Goal: Task Accomplishment & Management: Manage account settings

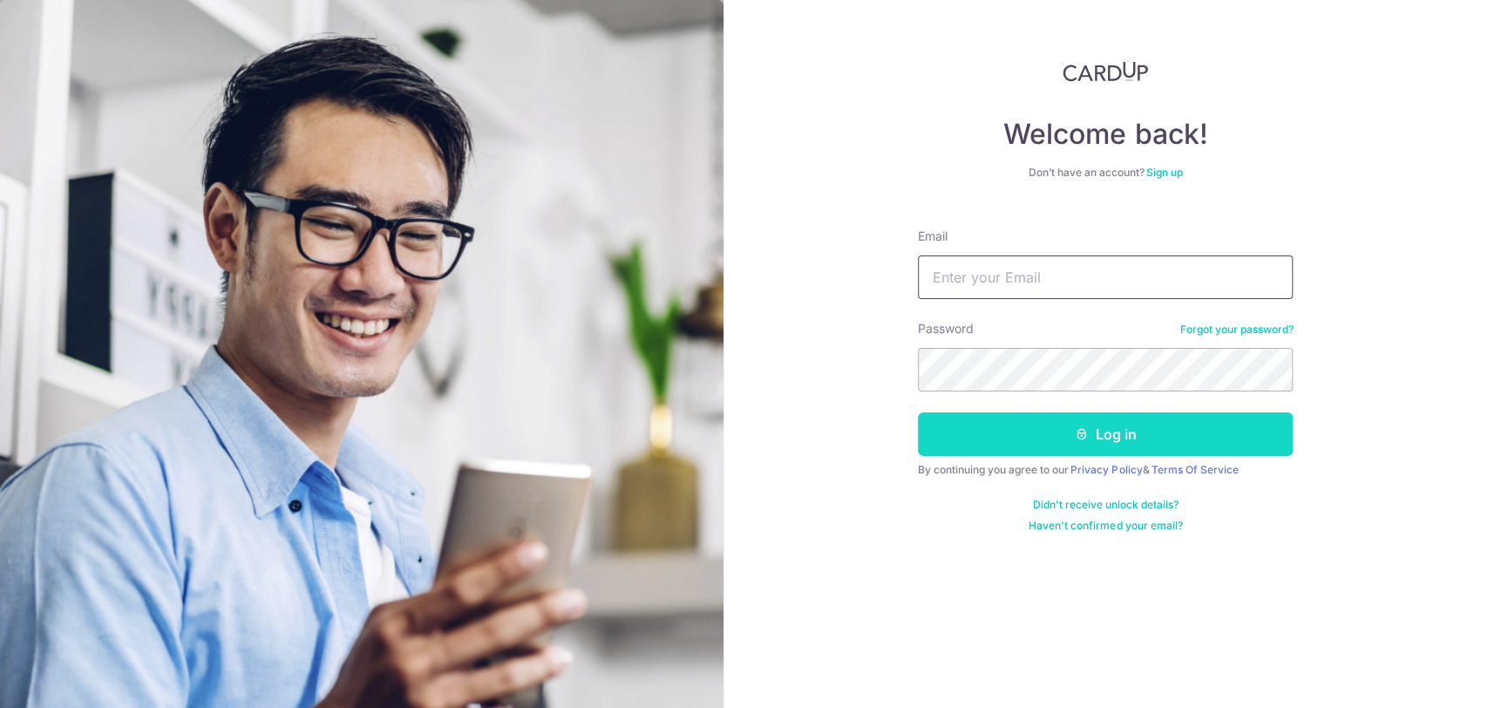
type input "[EMAIL_ADDRESS][DOMAIN_NAME]"
click at [1093, 433] on button "Log in" at bounding box center [1105, 434] width 375 height 44
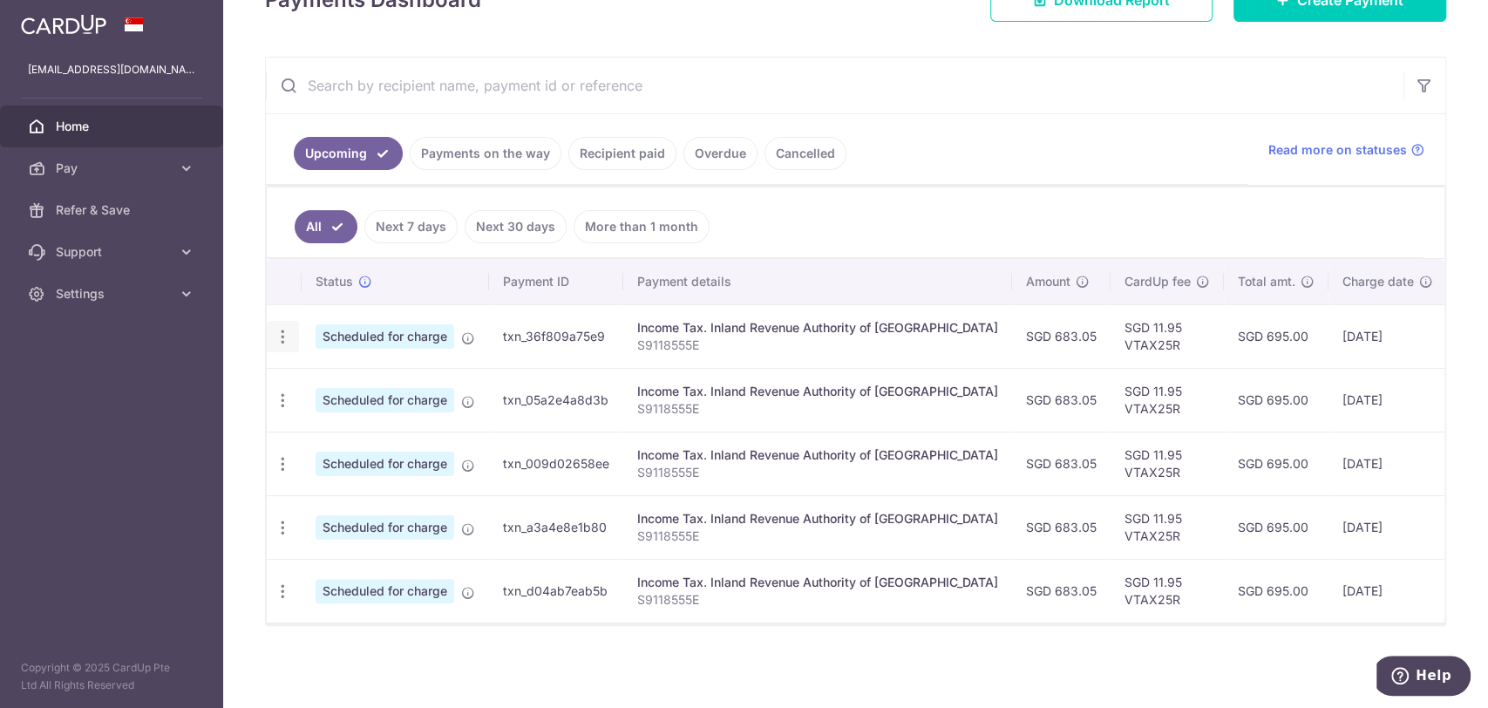
click at [279, 328] on icon "button" at bounding box center [283, 337] width 18 height 18
click at [412, 664] on div "× Pause Schedule Pause all future payments in this series Pause just this one p…" at bounding box center [855, 354] width 1265 height 708
click at [286, 582] on icon "button" at bounding box center [283, 591] width 18 height 18
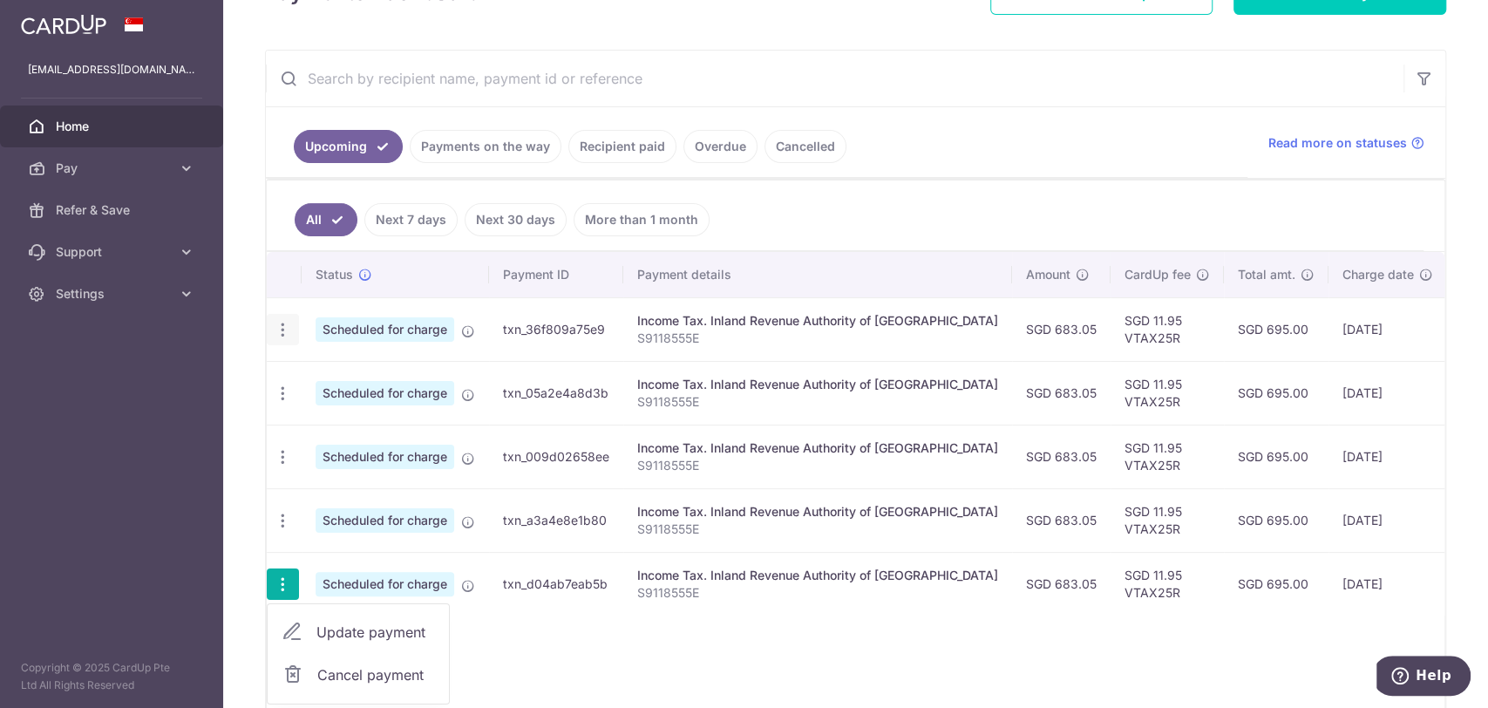
click at [279, 323] on icon "button" at bounding box center [283, 330] width 18 height 18
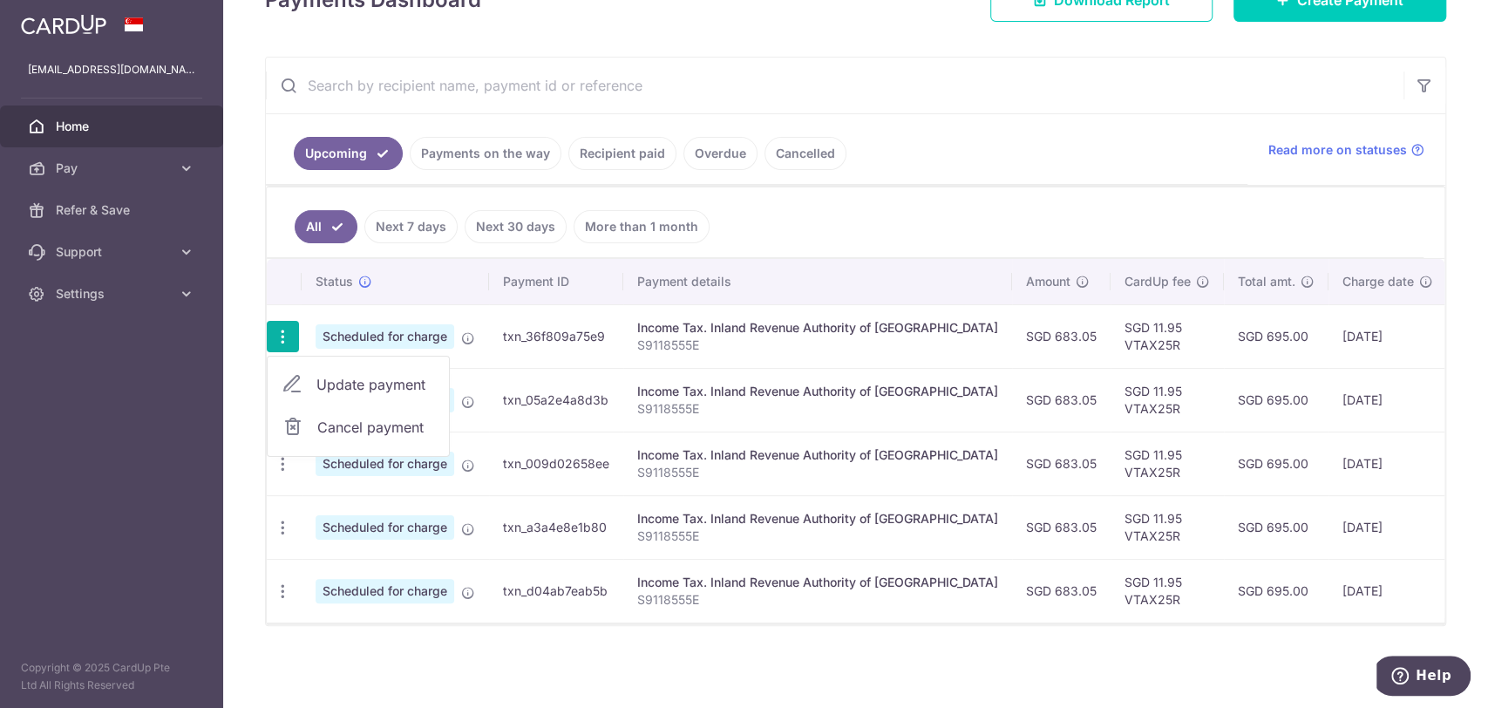
click at [310, 369] on link "Update payment" at bounding box center [358, 385] width 181 height 42
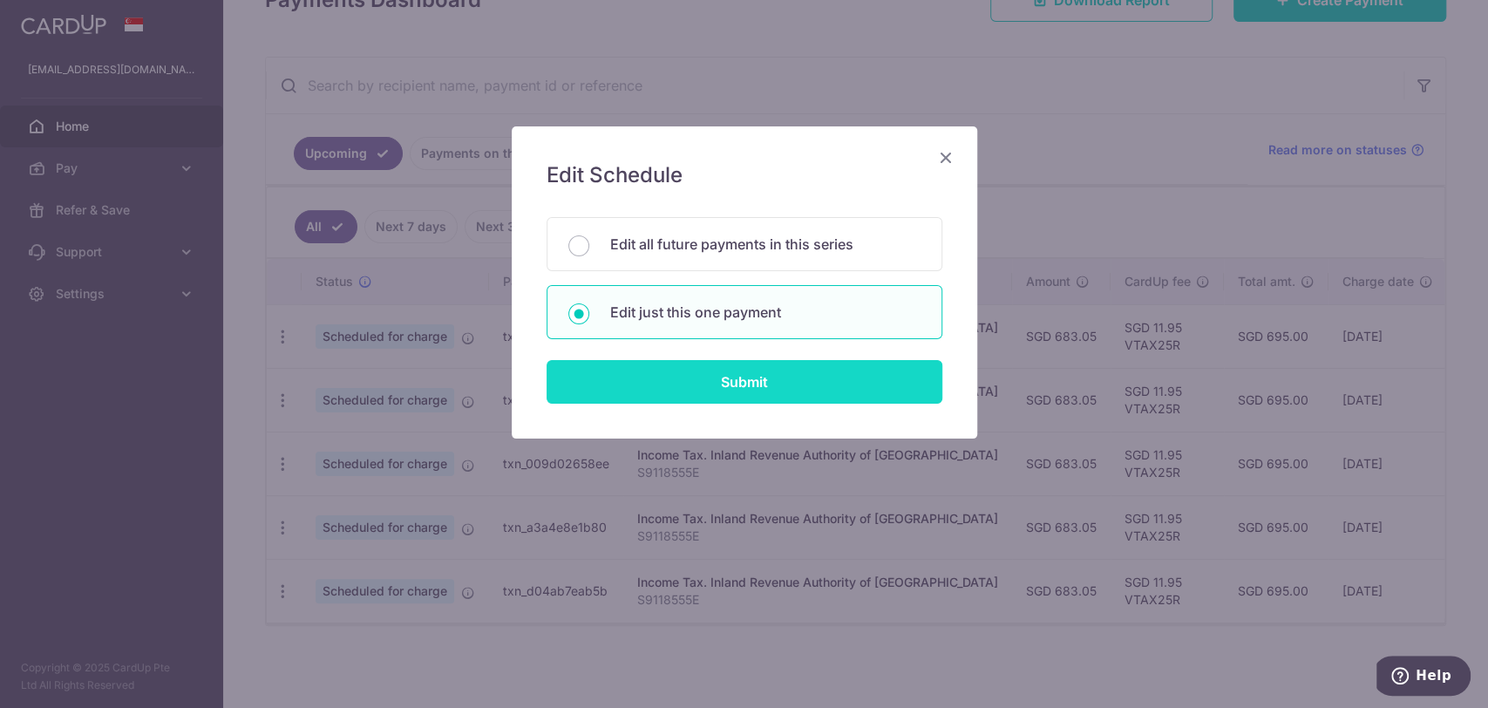
click at [747, 378] on input "Submit" at bounding box center [745, 382] width 396 height 44
radio input "true"
type input "683.05"
type input "[DATE]"
type input "S9118555E"
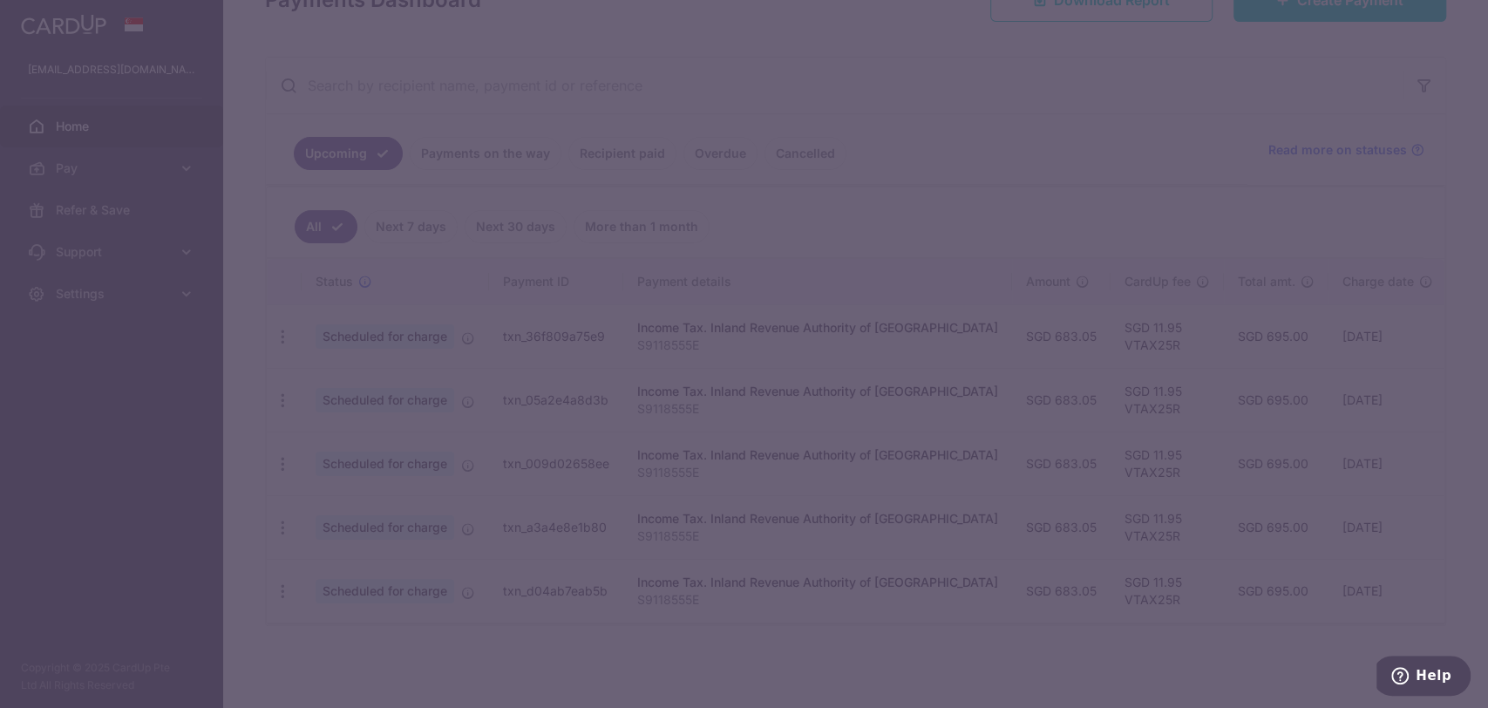
type input "VTAX25R"
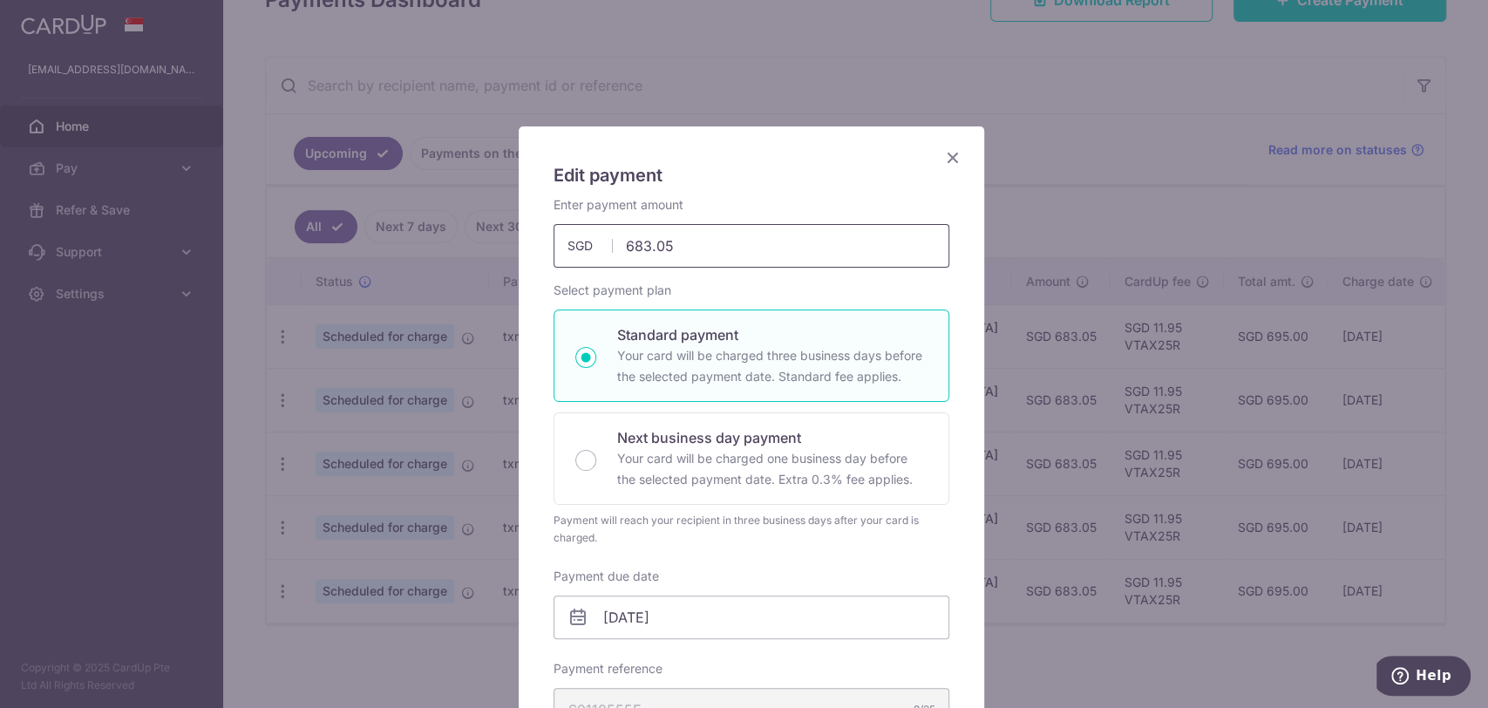
drag, startPoint x: 684, startPoint y: 235, endPoint x: 603, endPoint y: 245, distance: 81.8
click at [603, 245] on div "683.05 683.05 SGD" at bounding box center [752, 246] width 396 height 44
type input "491.25"
click at [684, 625] on input "[DATE]" at bounding box center [752, 618] width 396 height 44
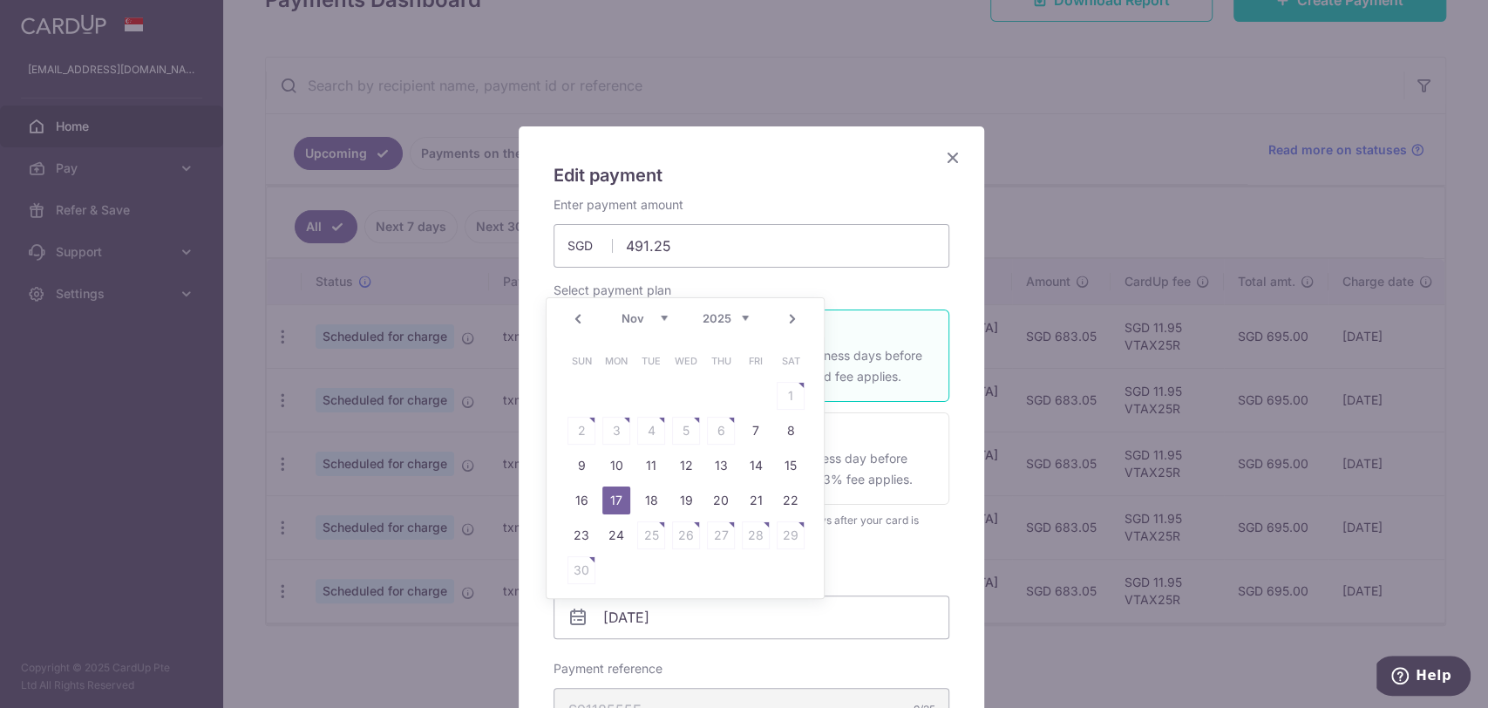
click at [578, 318] on link "Prev" at bounding box center [578, 319] width 21 height 21
click at [752, 462] on link "17" at bounding box center [756, 466] width 28 height 28
type input "[DATE]"
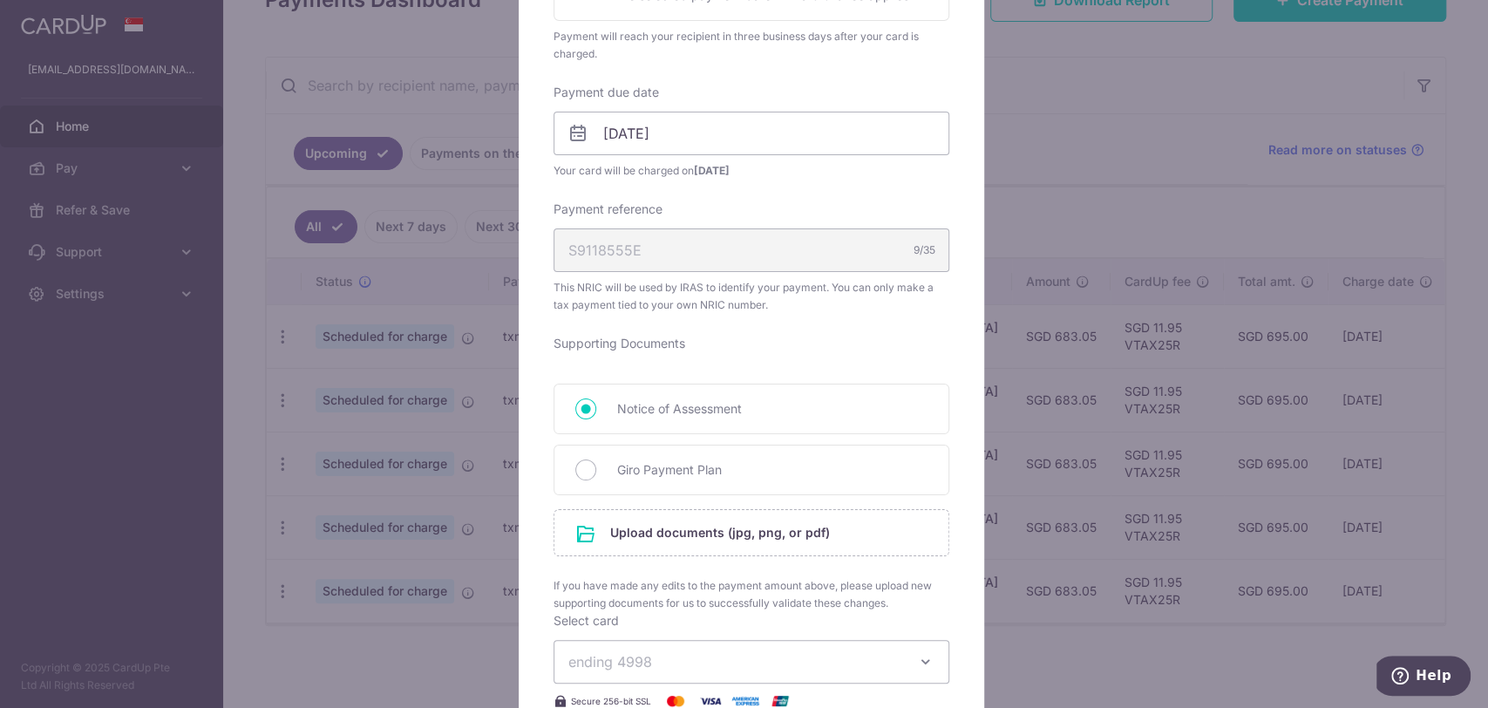
scroll to position [678, 0]
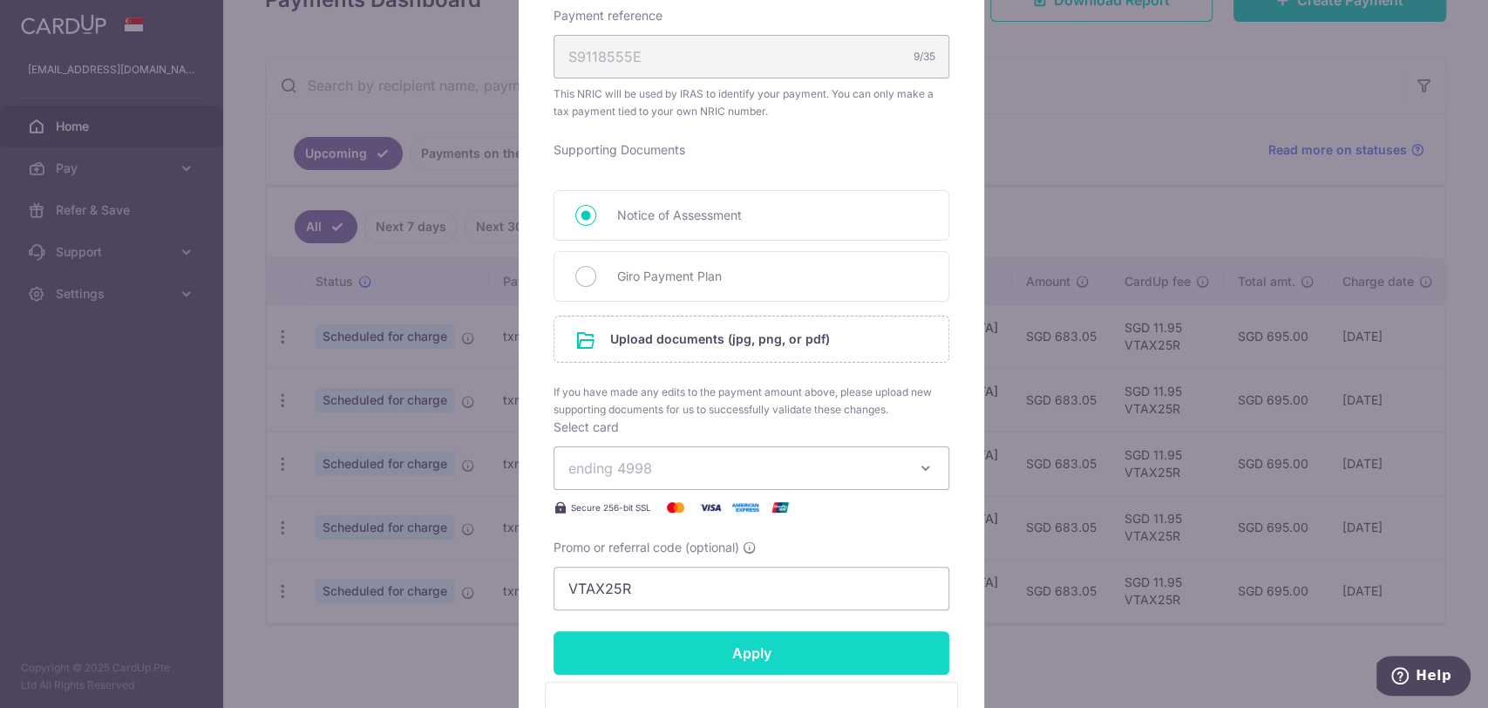
click at [710, 664] on input "Apply" at bounding box center [752, 653] width 396 height 44
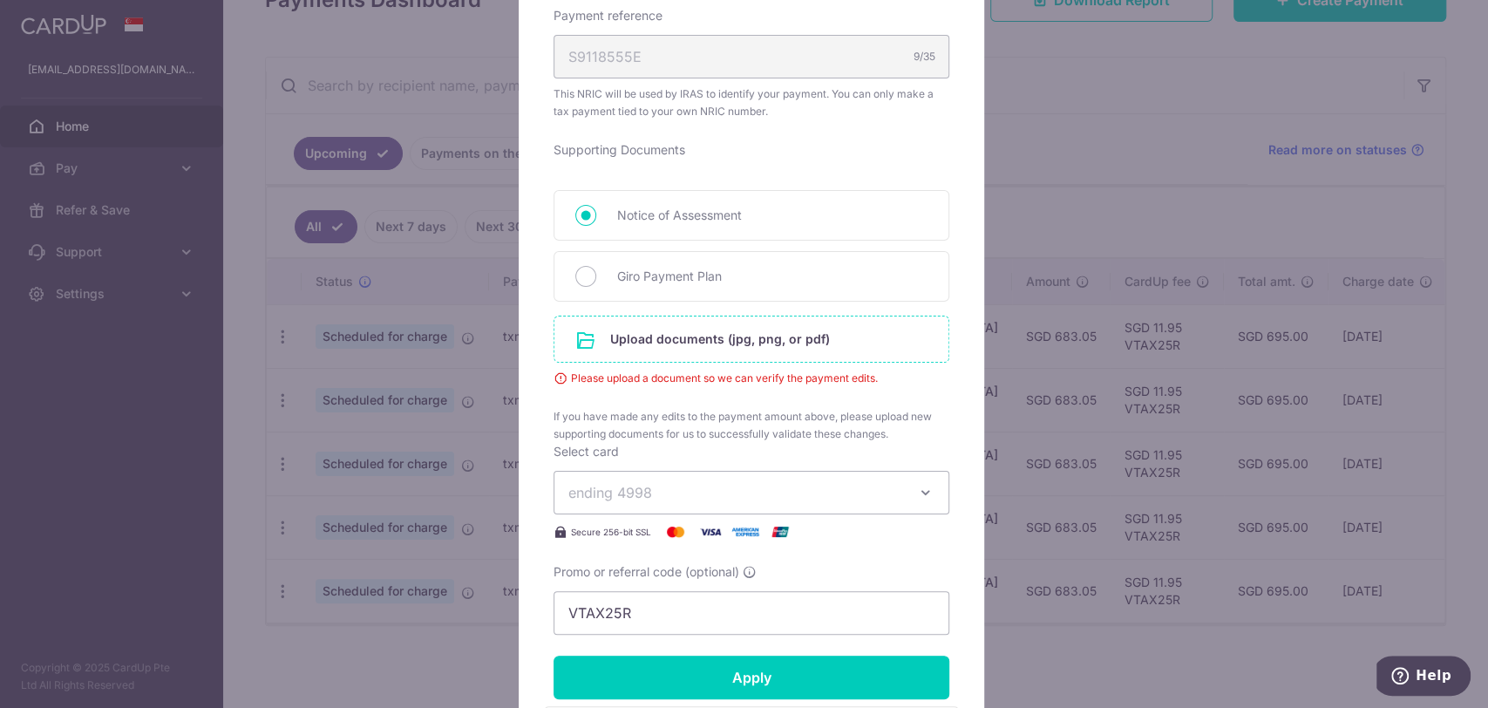
click at [694, 351] on input "file" at bounding box center [752, 339] width 394 height 45
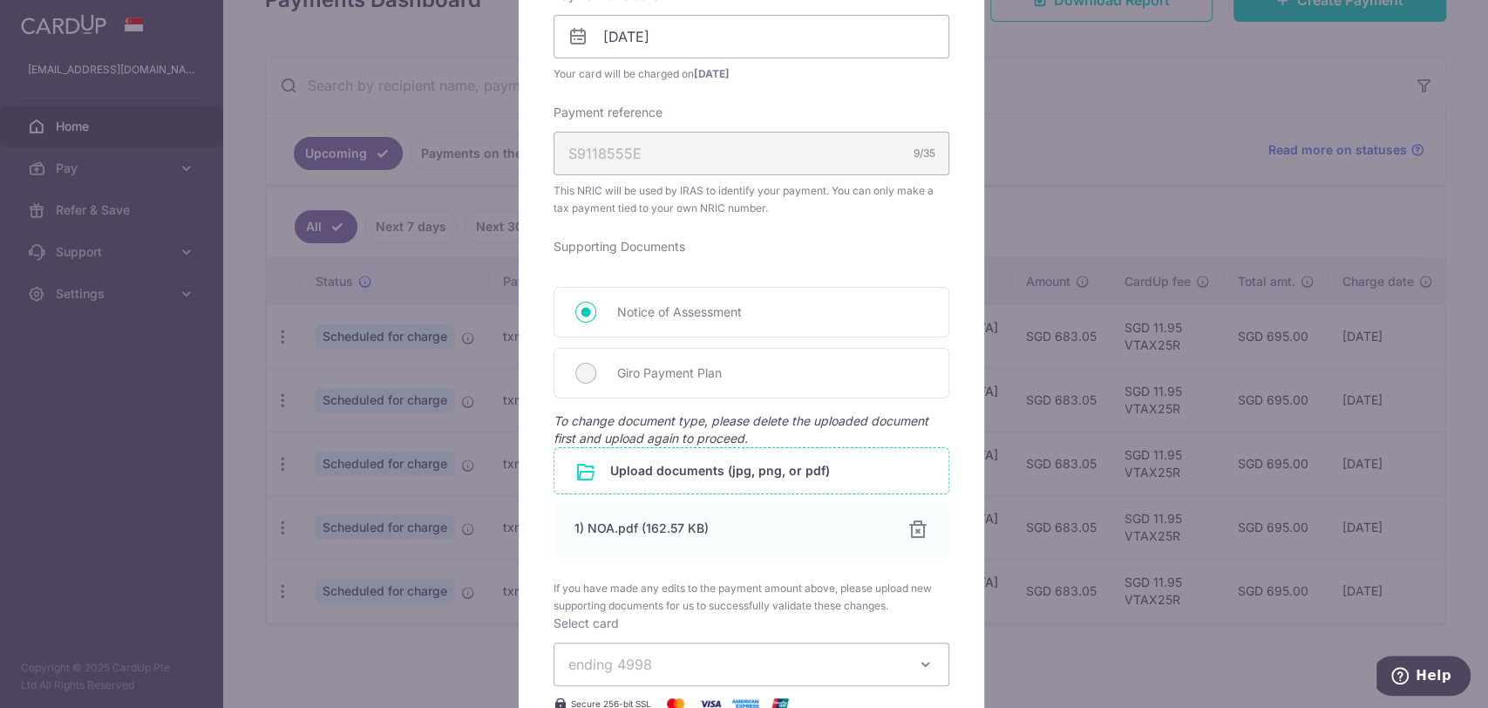
scroll to position [1066, 0]
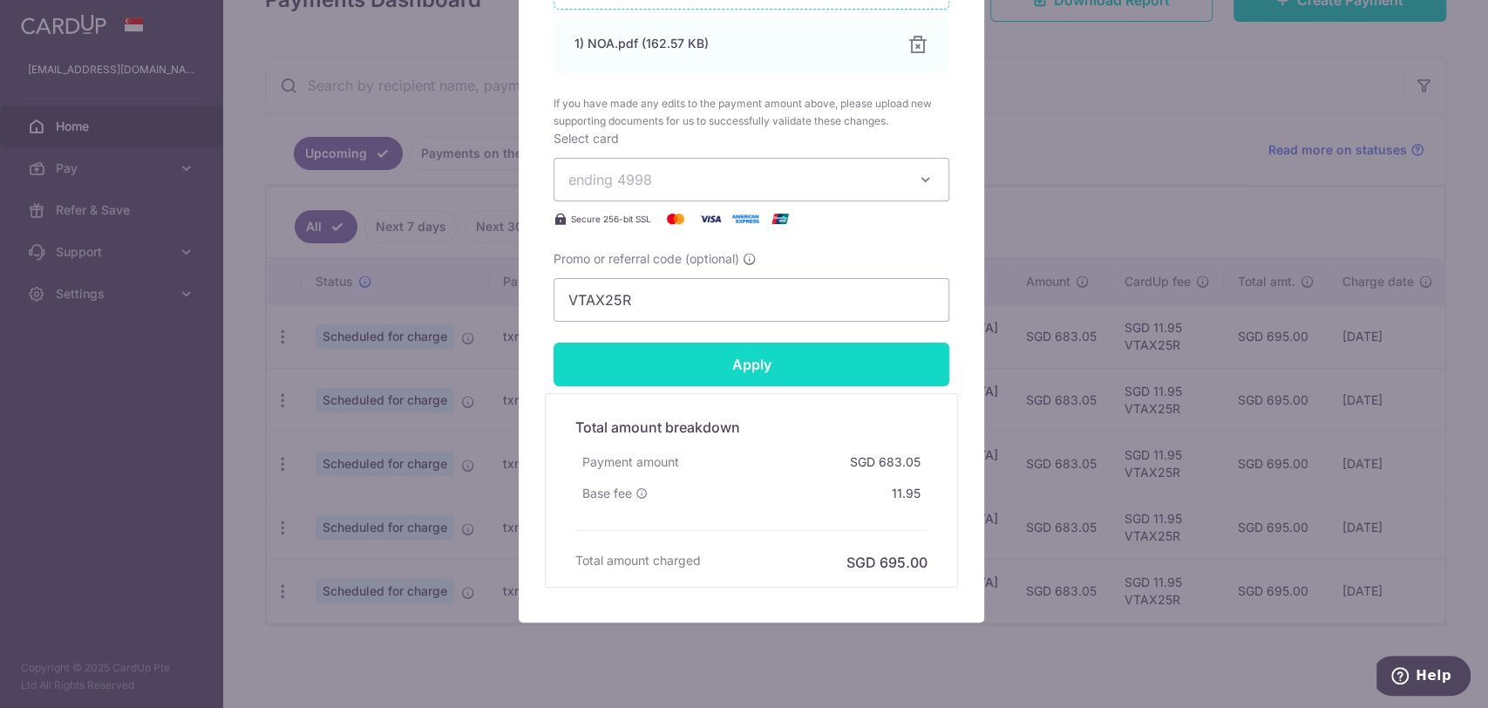
click at [726, 362] on input "Apply" at bounding box center [752, 365] width 396 height 44
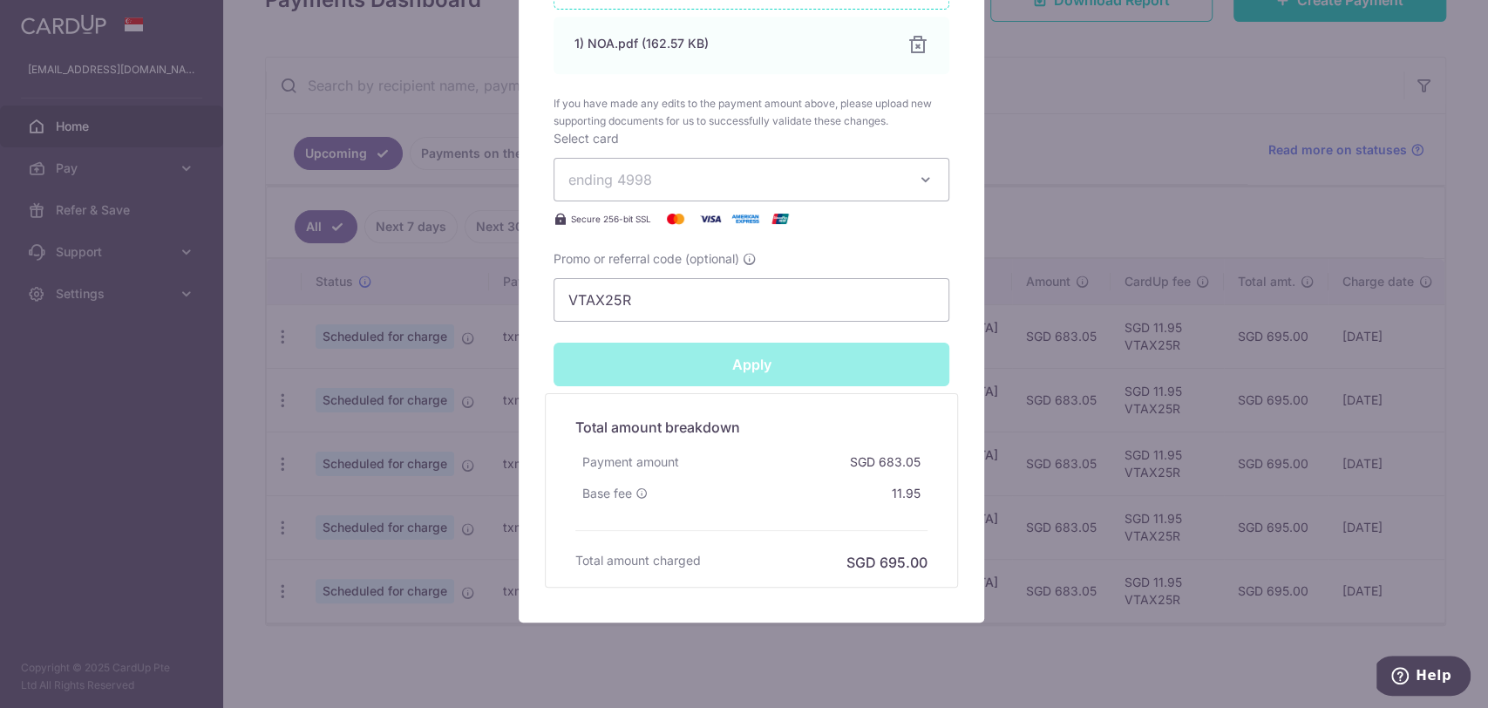
type input "Successfully Applied"
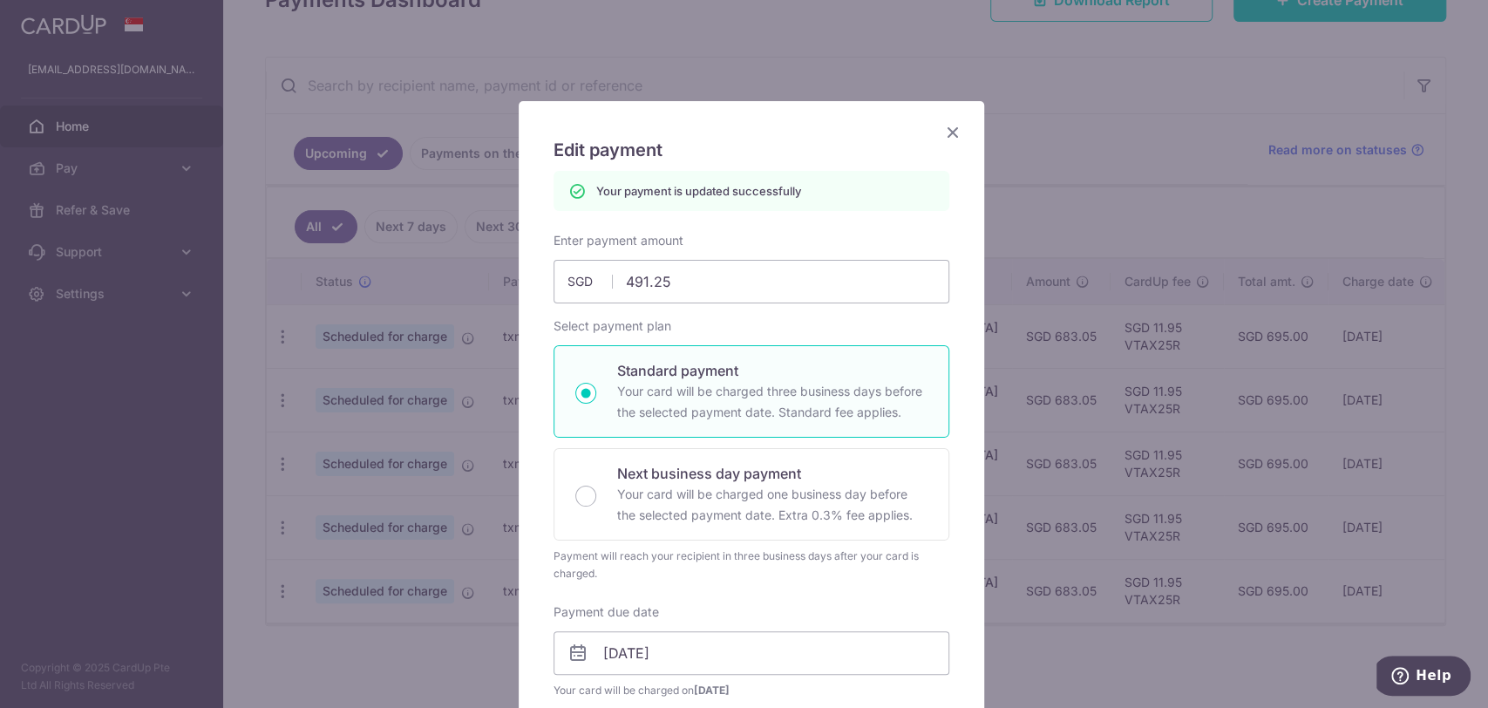
scroll to position [0, 0]
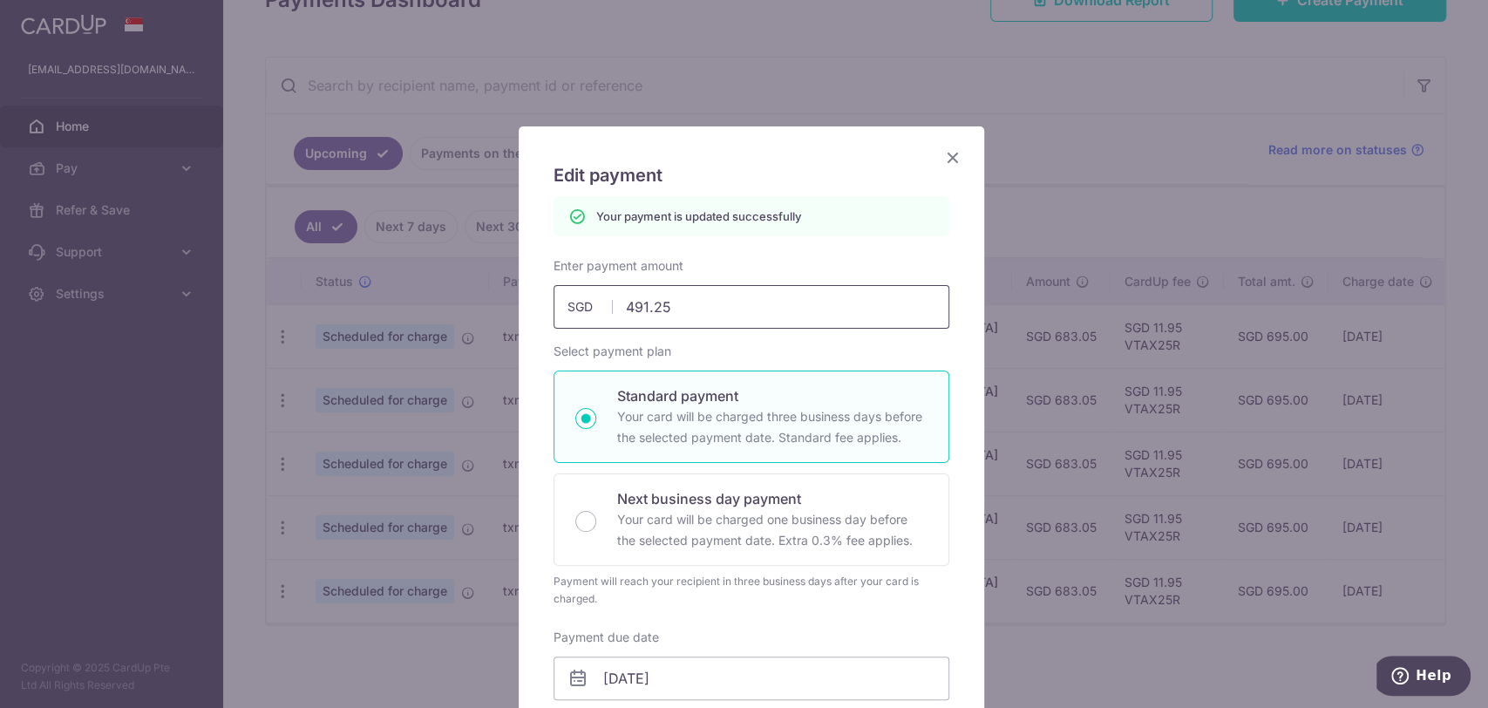
click at [663, 309] on input "491.25" at bounding box center [752, 307] width 396 height 44
type input "491.4"
type input "Apply"
type input "491.40"
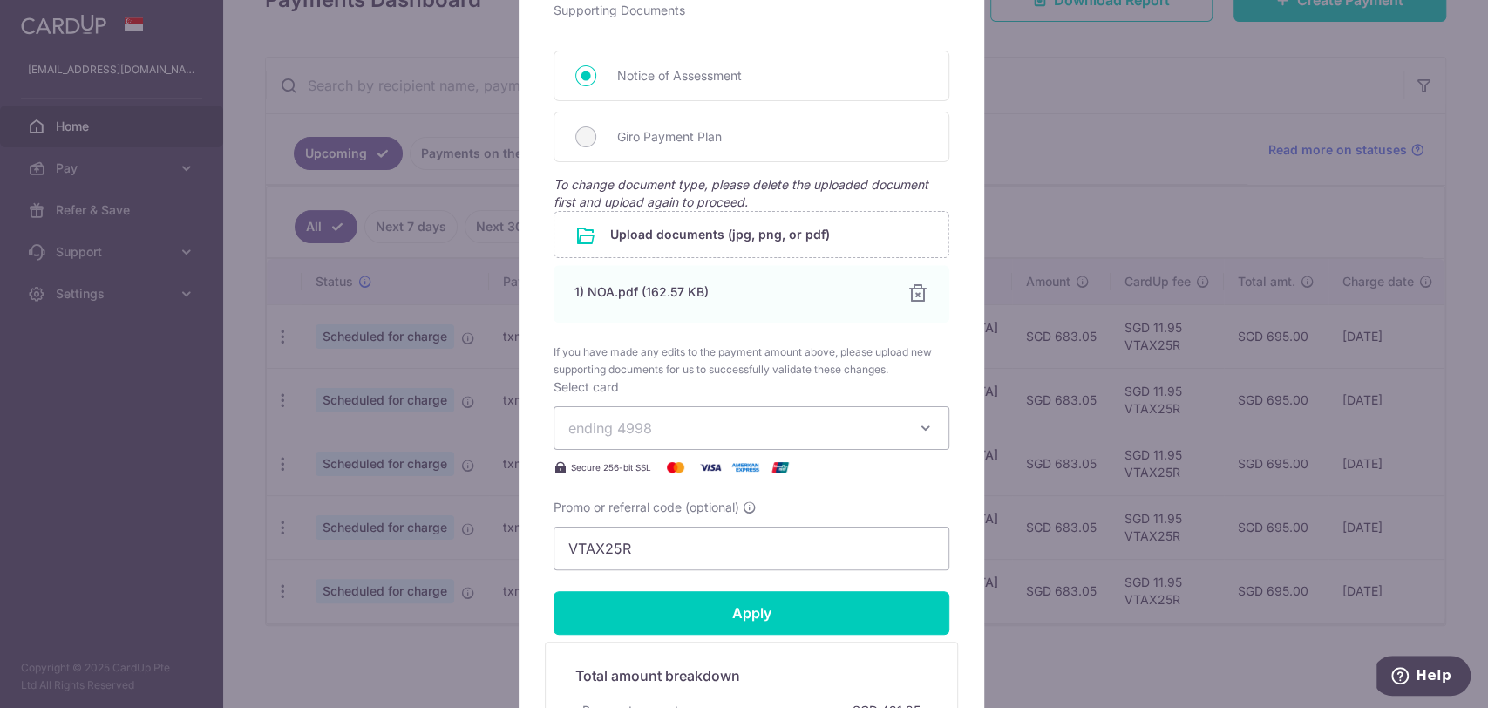
scroll to position [1066, 0]
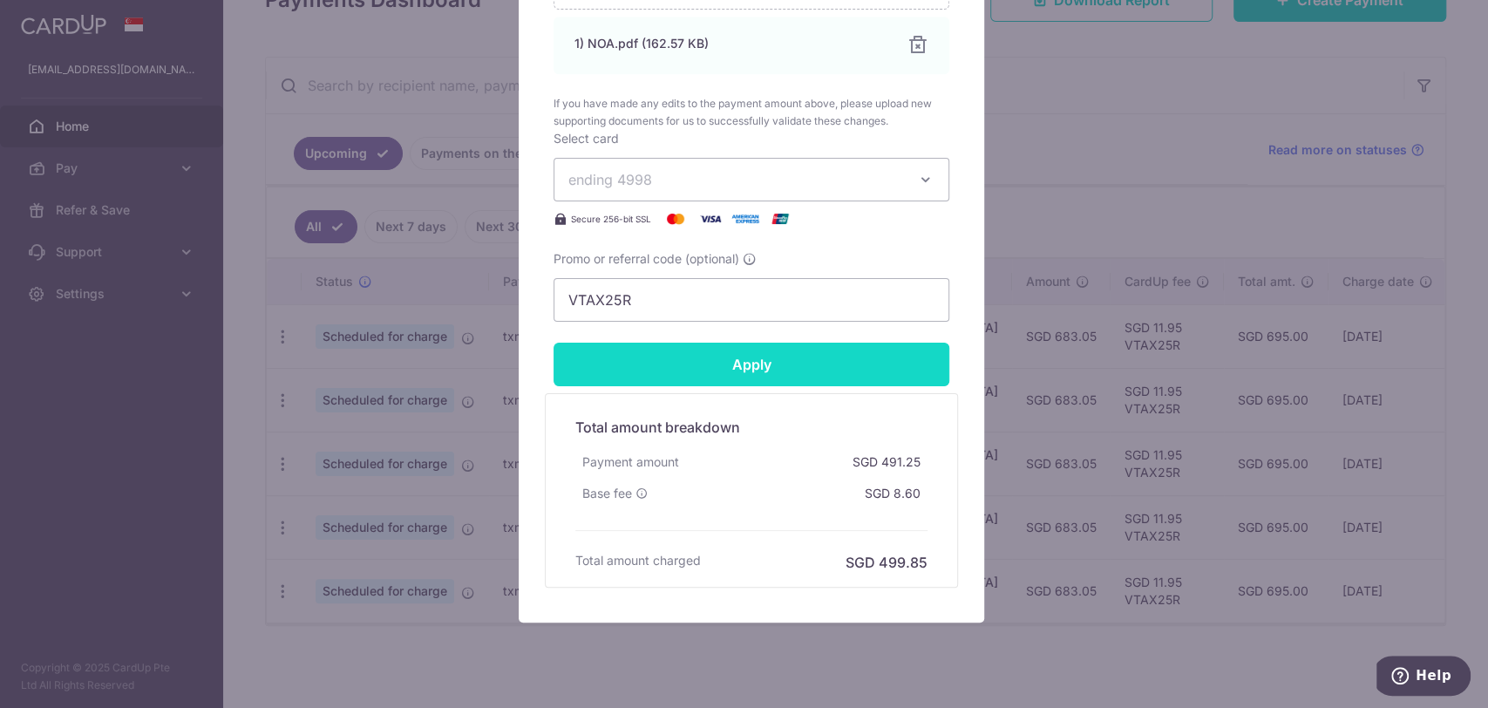
click at [713, 366] on input "Apply" at bounding box center [752, 365] width 396 height 44
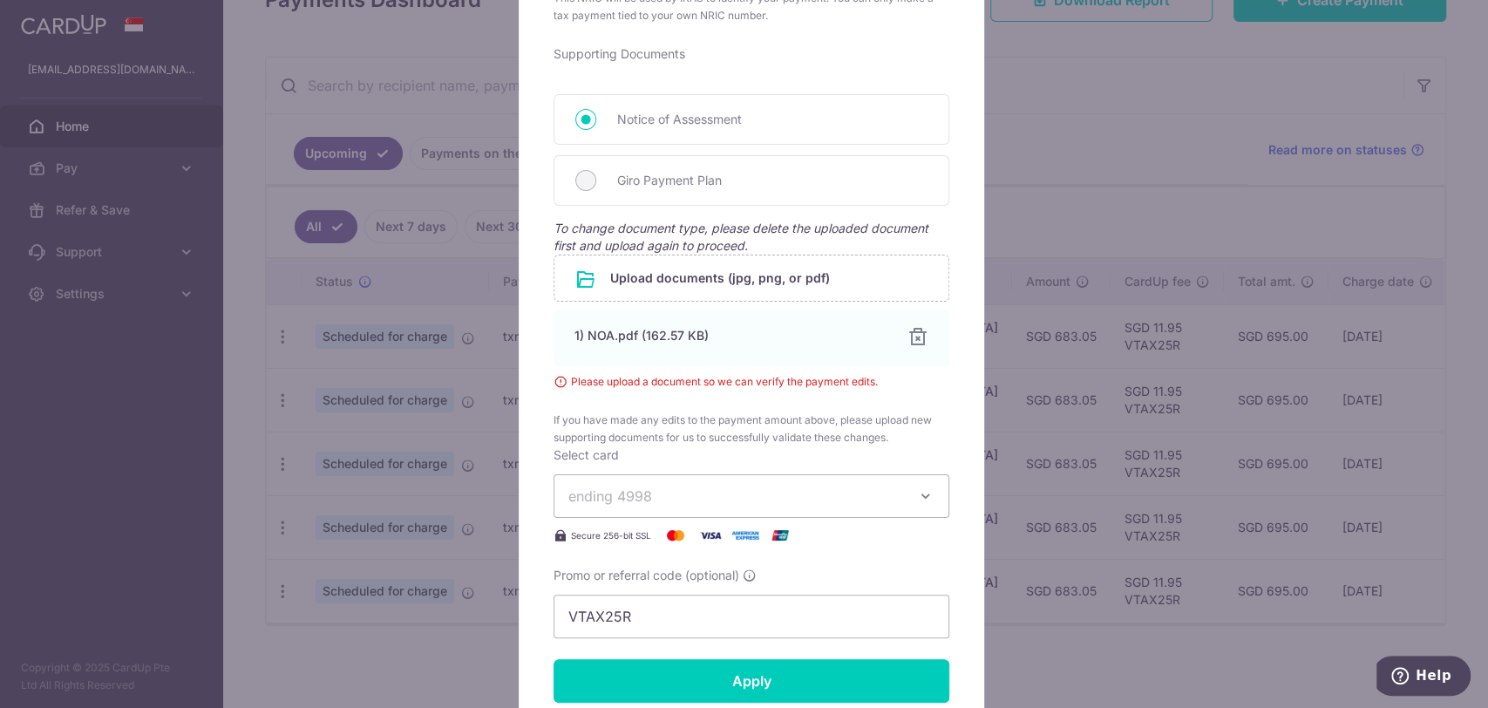
scroll to position [581, 0]
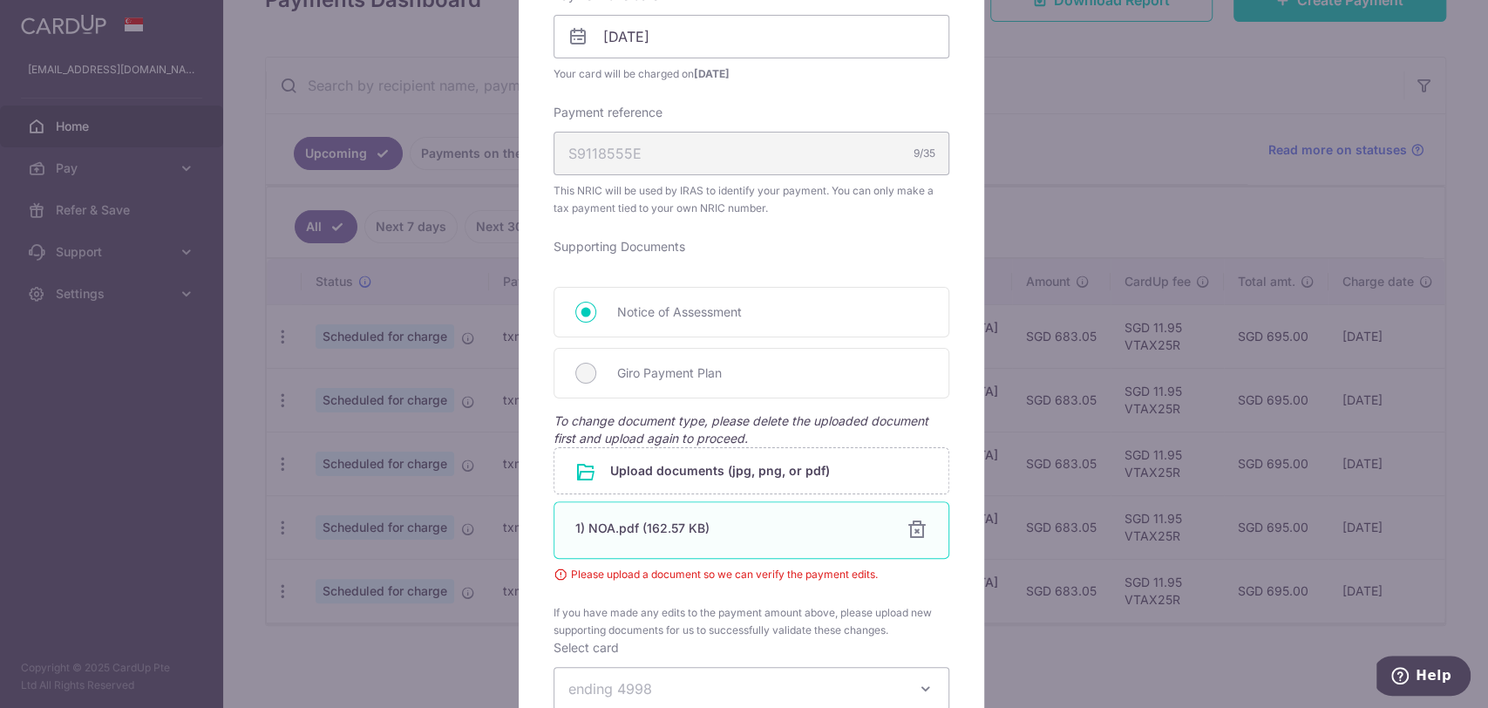
click at [909, 530] on div at bounding box center [917, 530] width 21 height 21
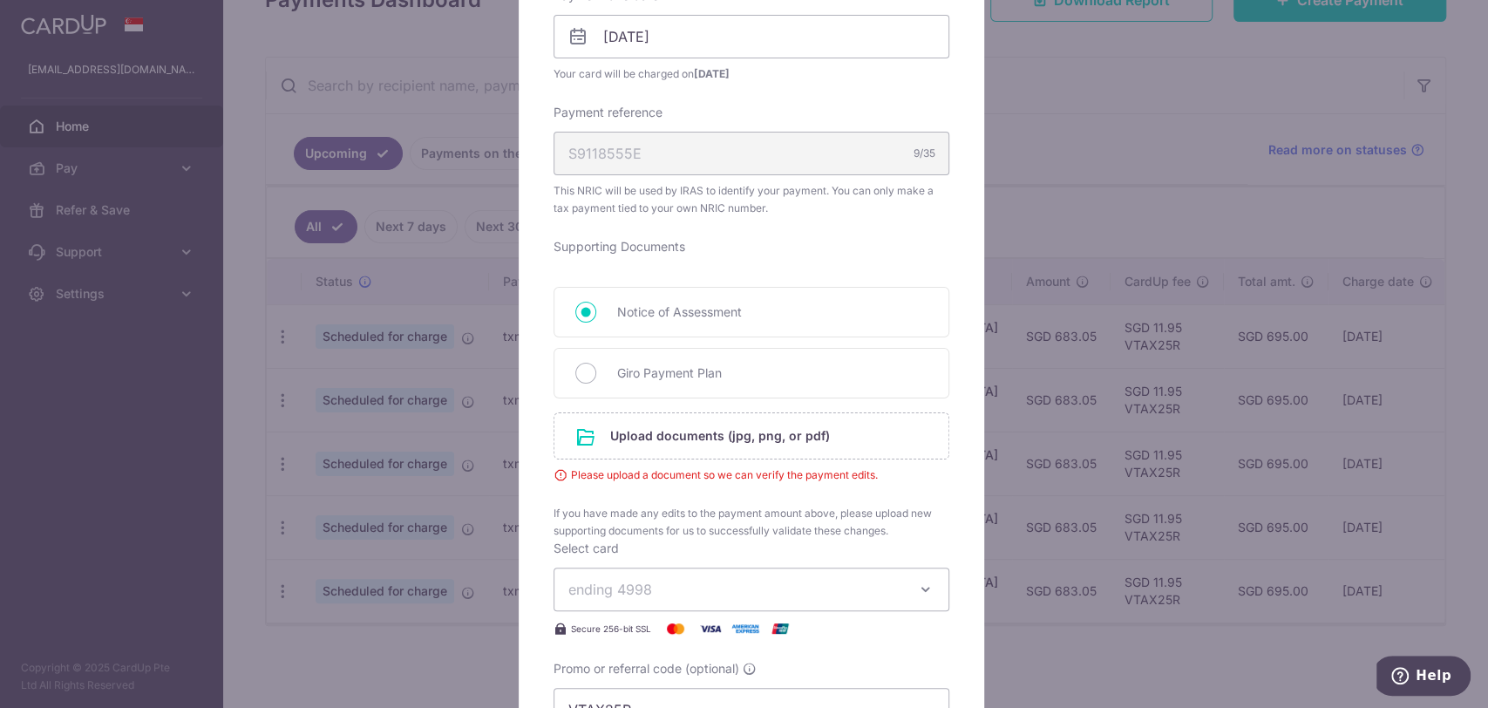
click at [681, 472] on span "Please upload a document so we can verify the payment edits." at bounding box center [752, 474] width 396 height 17
click at [670, 428] on input "file" at bounding box center [752, 435] width 394 height 45
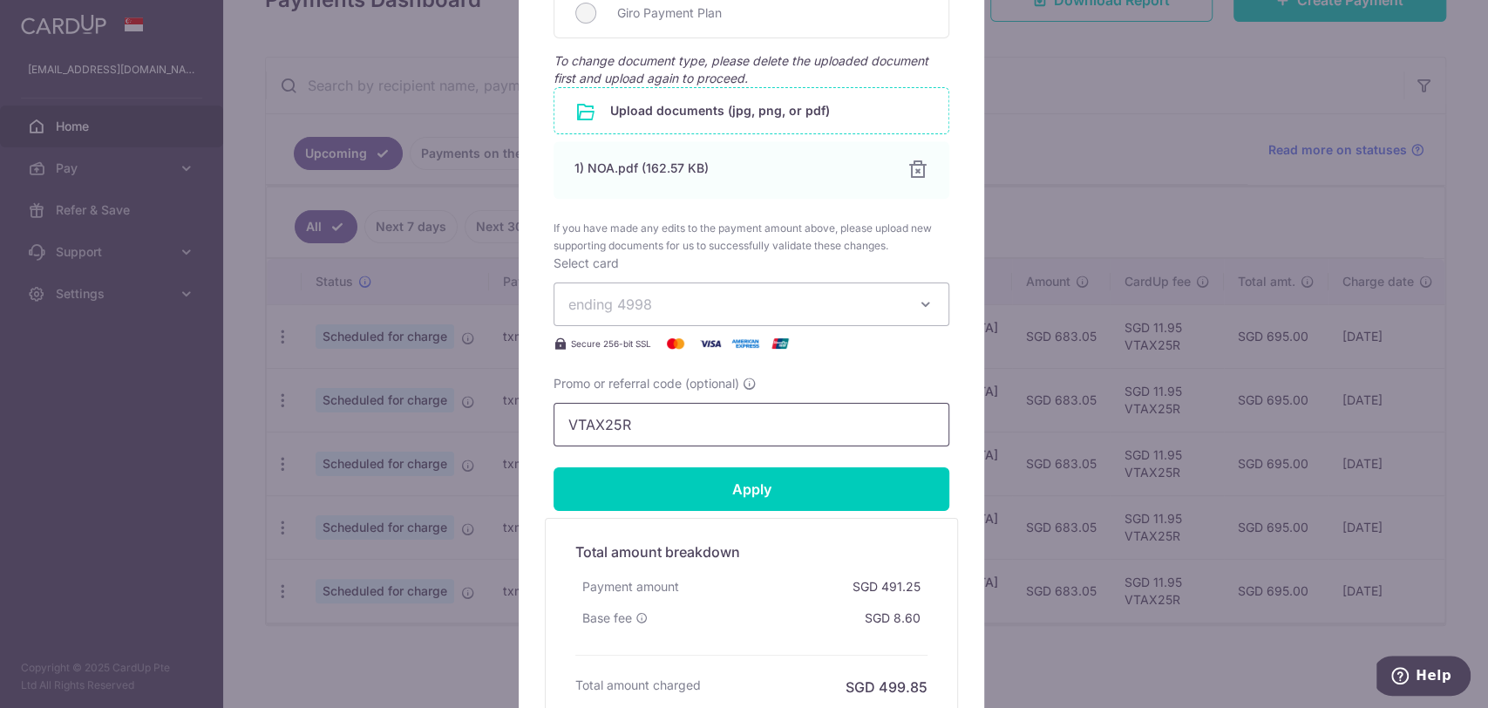
scroll to position [969, 0]
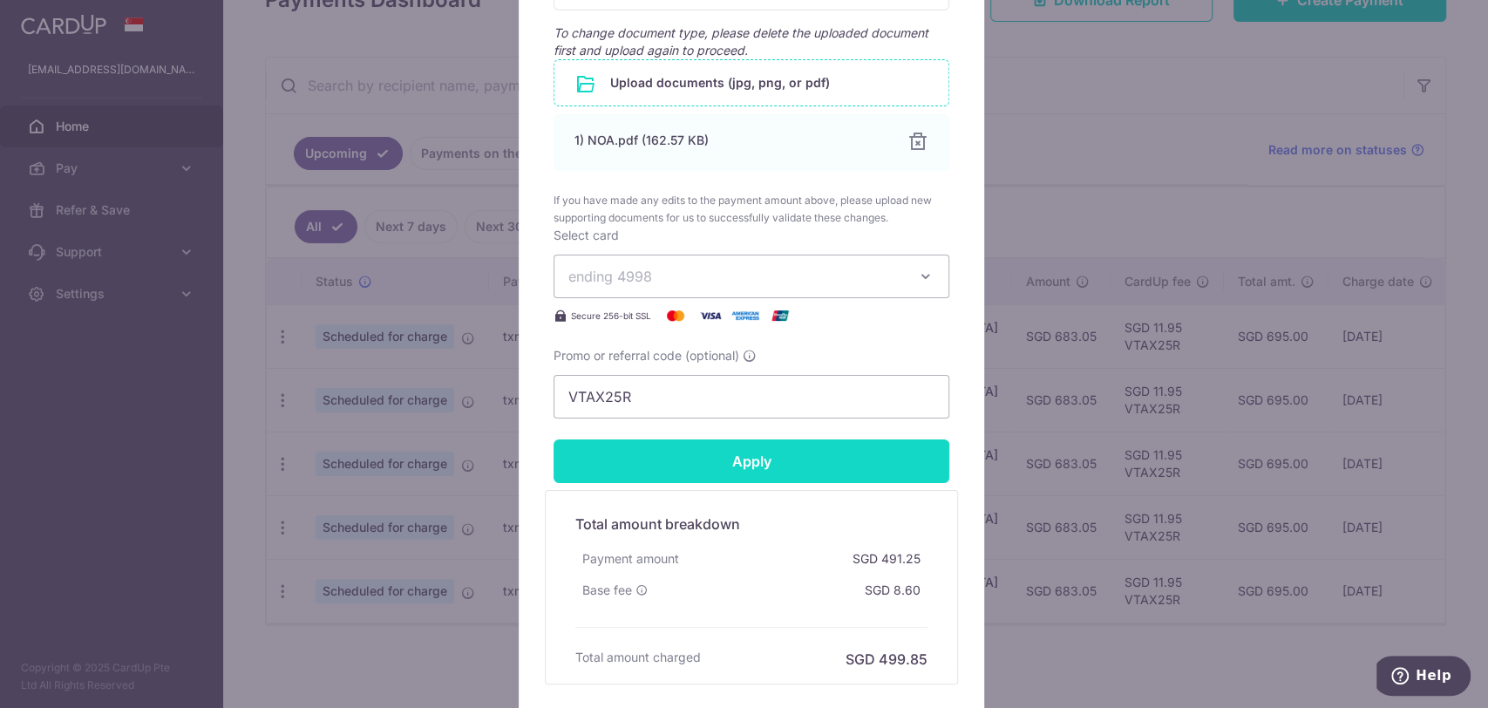
click at [760, 467] on input "Apply" at bounding box center [752, 461] width 396 height 44
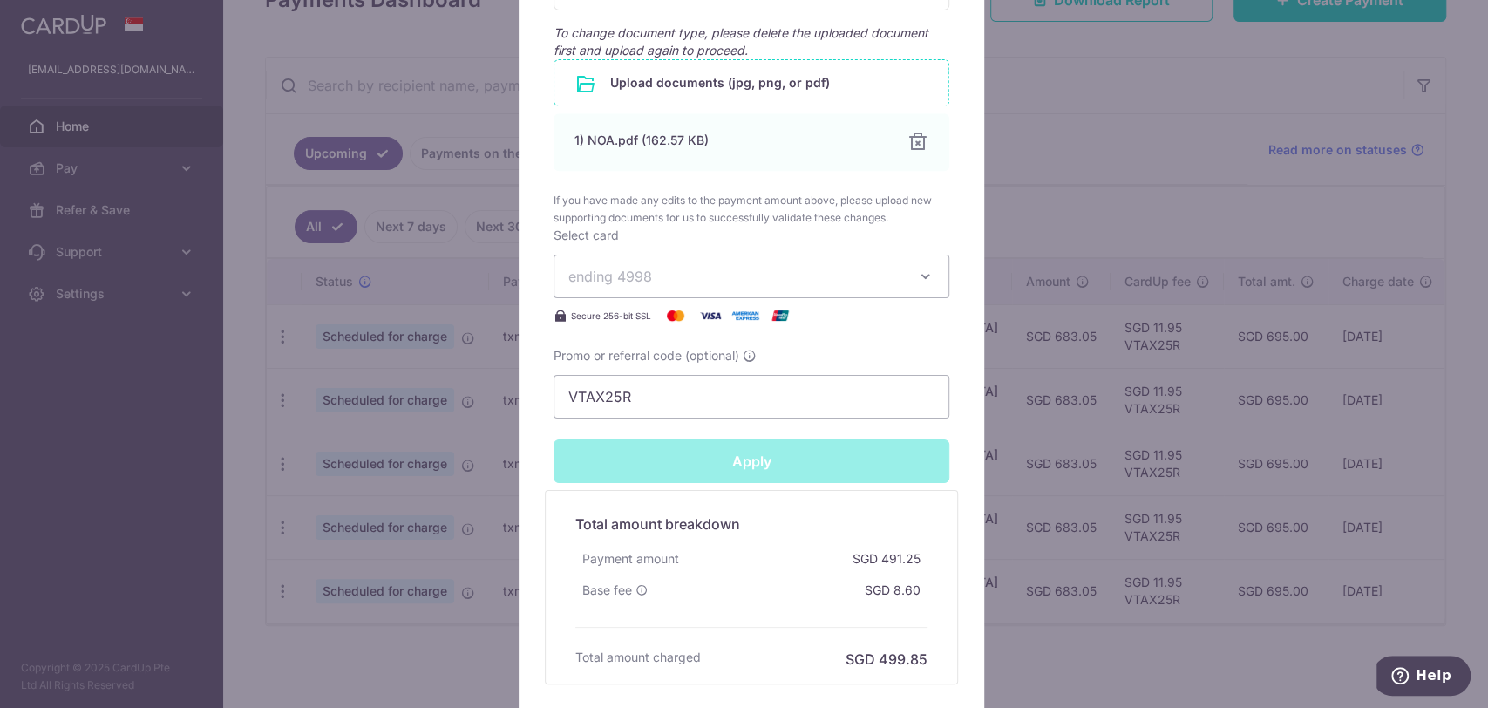
type input "Successfully Applied"
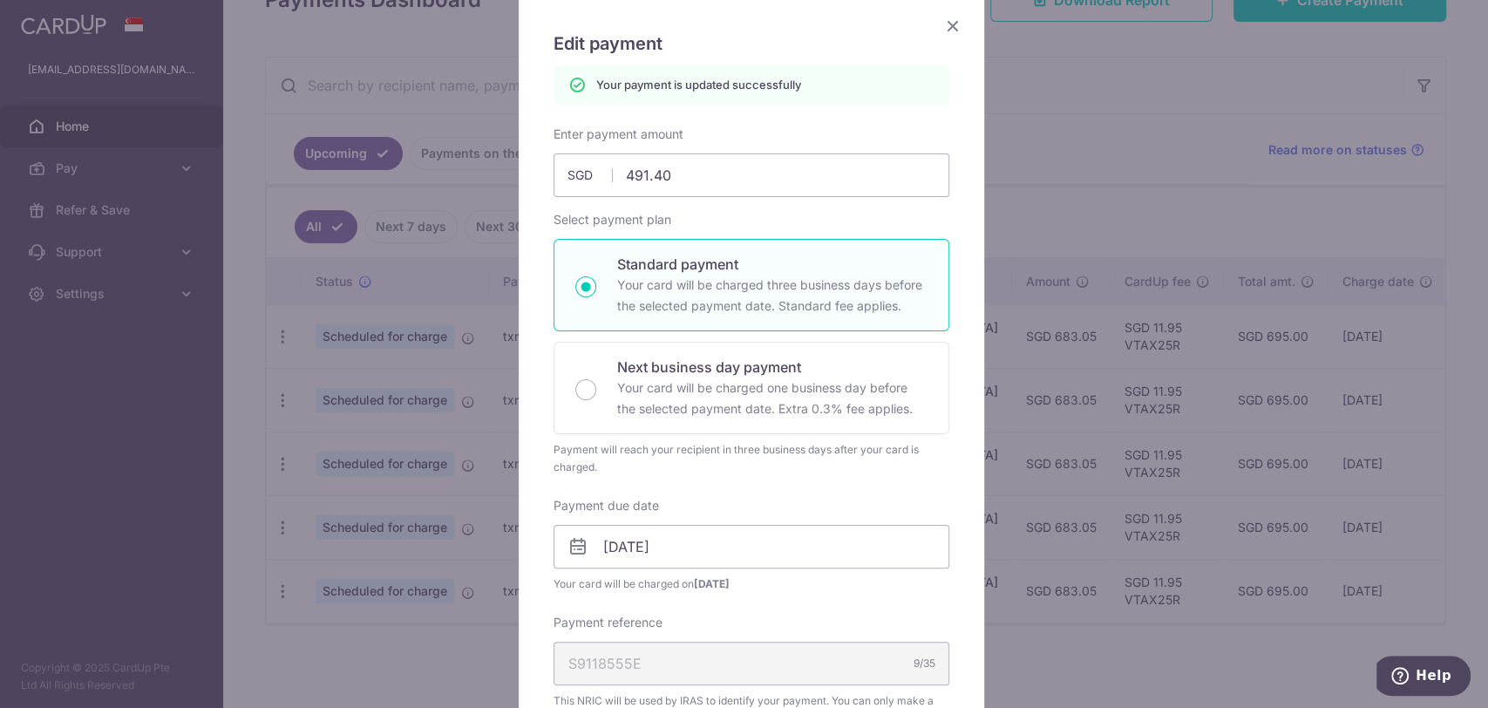
scroll to position [97, 0]
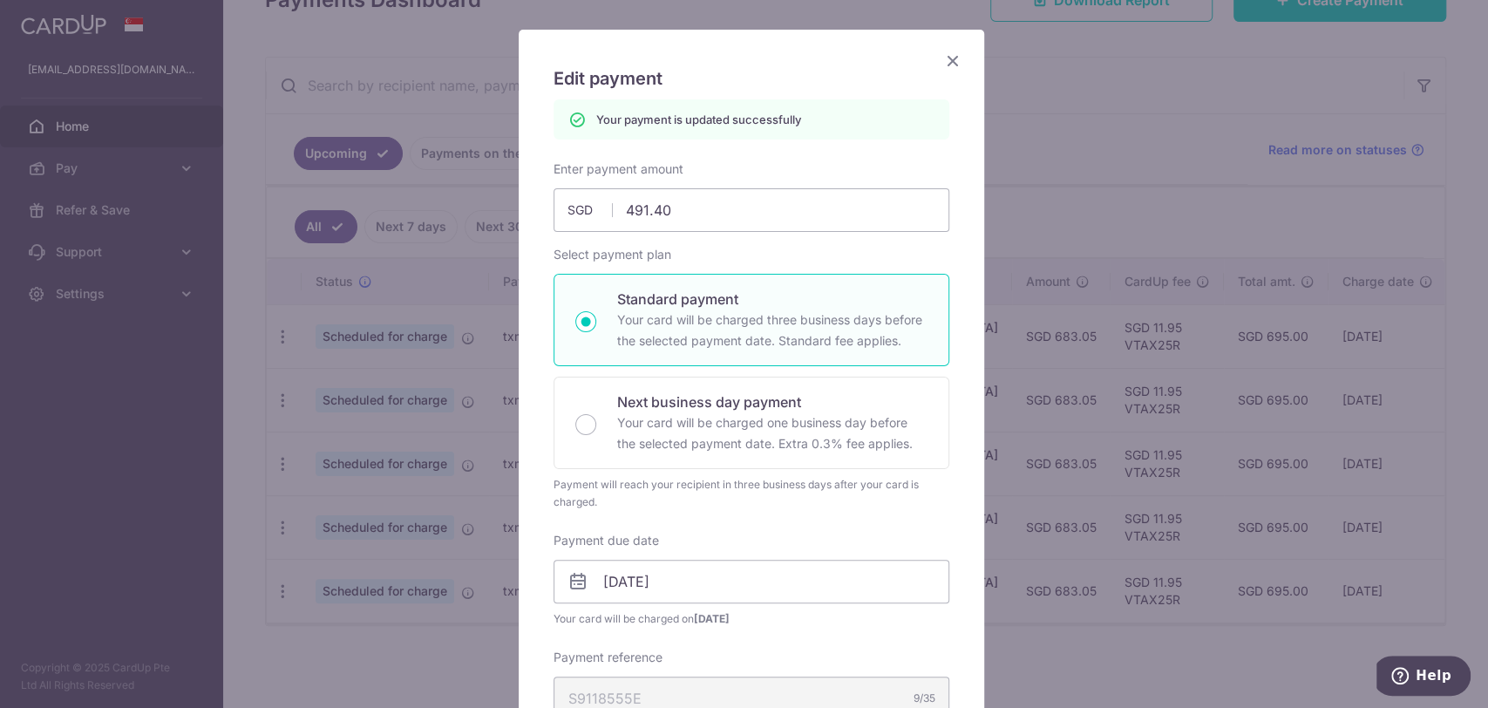
click at [946, 58] on icon "Close" at bounding box center [953, 61] width 21 height 22
